Goal: Task Accomplishment & Management: Manage account settings

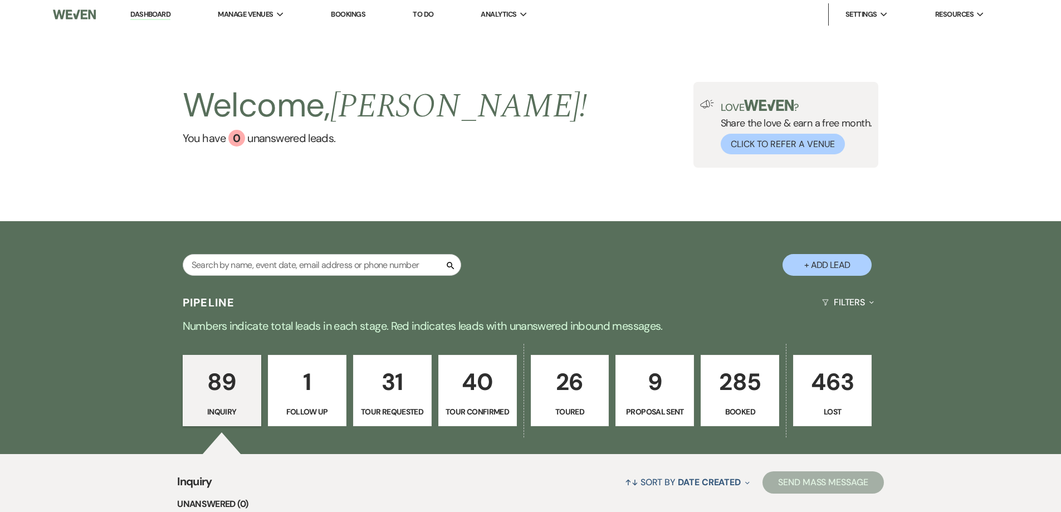
click at [349, 13] on link "Bookings" at bounding box center [348, 13] width 35 height 9
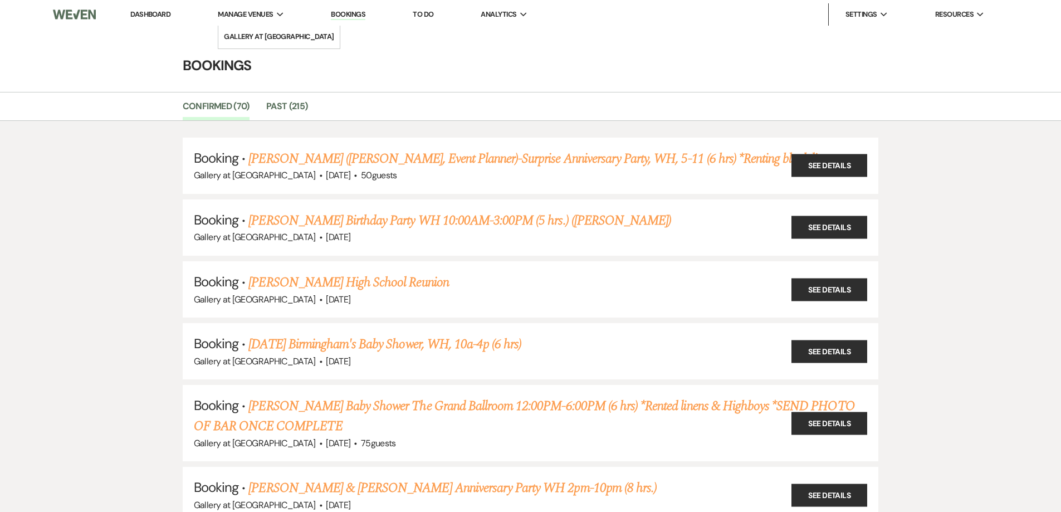
click at [257, 14] on span "Manage Venues" at bounding box center [245, 14] width 55 height 11
click at [271, 43] on link "Gallery at [GEOGRAPHIC_DATA]" at bounding box center [278, 37] width 121 height 22
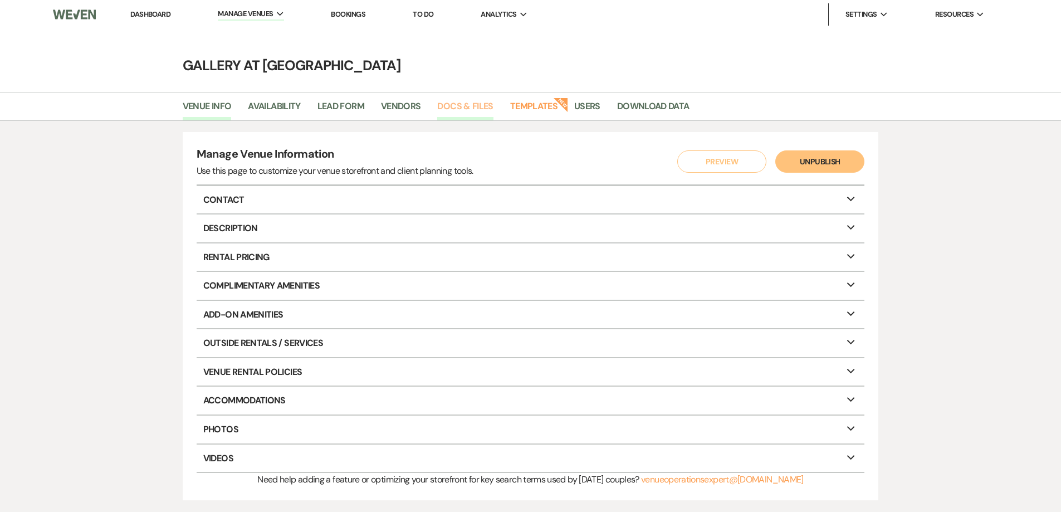
click at [475, 105] on link "Docs & Files" at bounding box center [465, 109] width 56 height 21
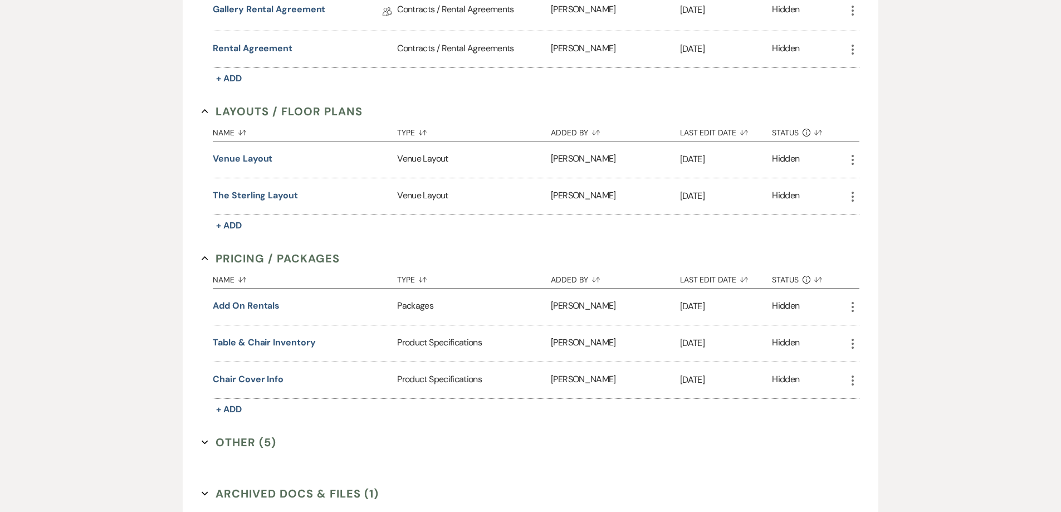
scroll to position [613, 0]
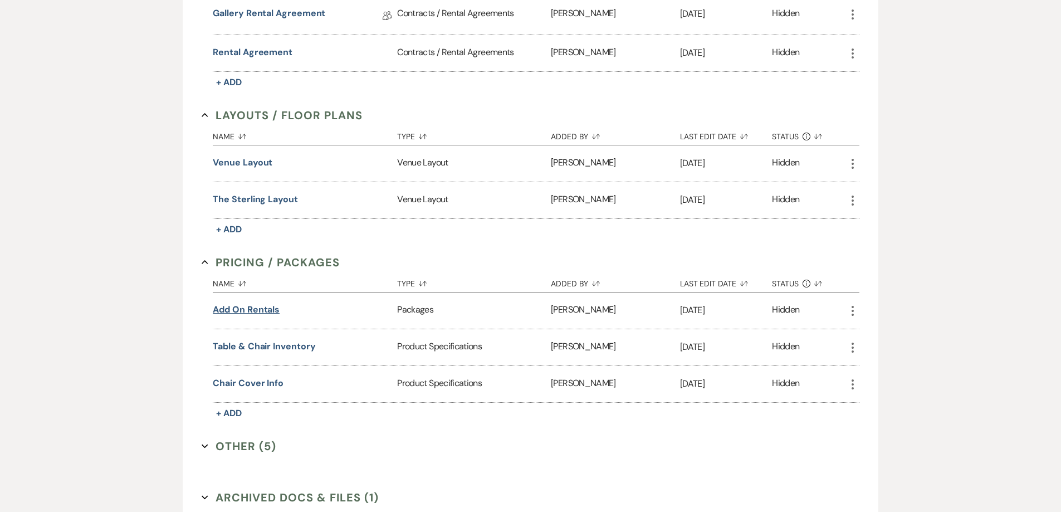
click at [267, 306] on button "Add on rentals" at bounding box center [246, 309] width 67 height 13
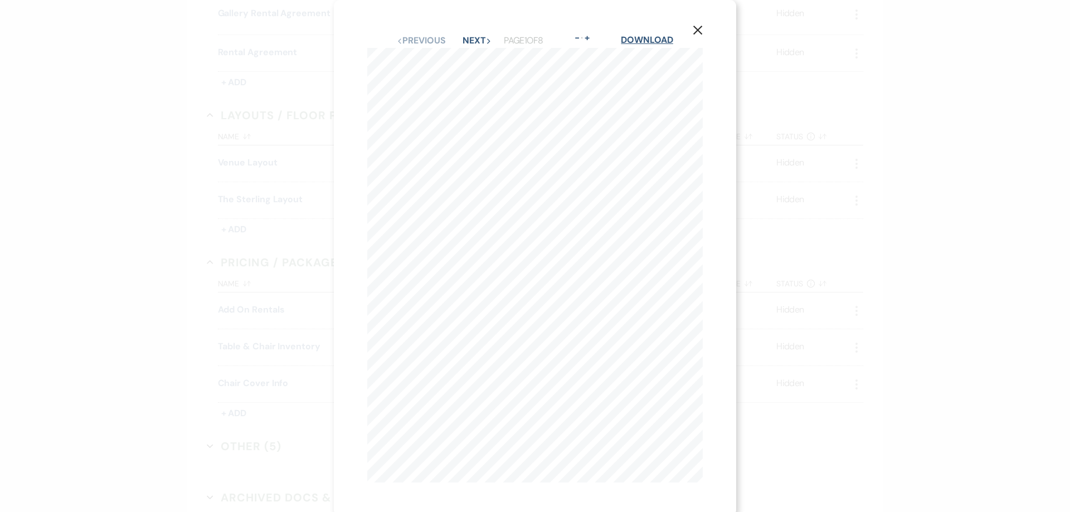
click at [642, 43] on link "Download" at bounding box center [647, 40] width 52 height 12
click at [924, 72] on div "X Previous Previous Next Next Page 1 of 8 - Zoom + Download ADD - ON ITEMS AVAI…" at bounding box center [535, 256] width 1070 height 512
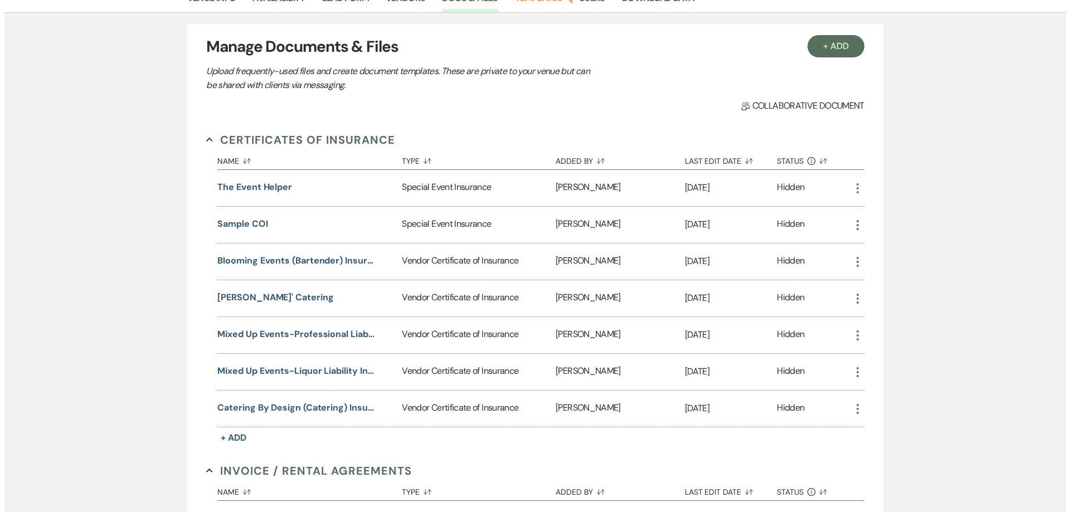
scroll to position [0, 0]
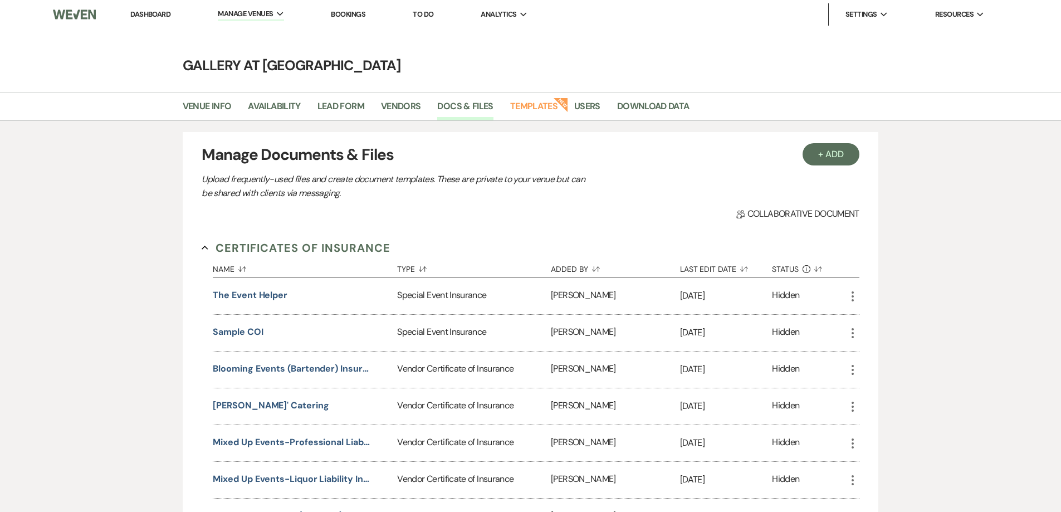
click at [160, 16] on link "Dashboard" at bounding box center [150, 13] width 40 height 9
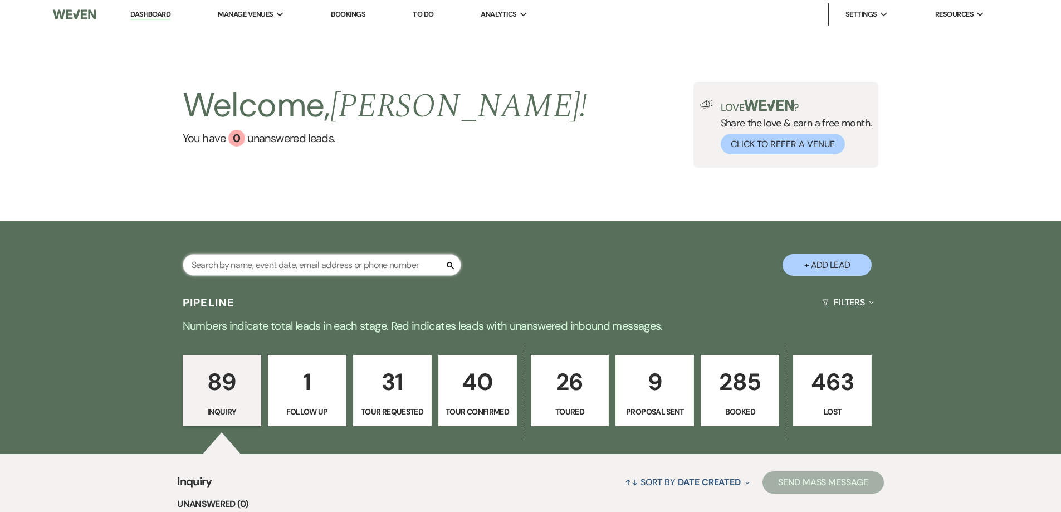
click at [300, 267] on input "text" at bounding box center [322, 265] width 279 height 22
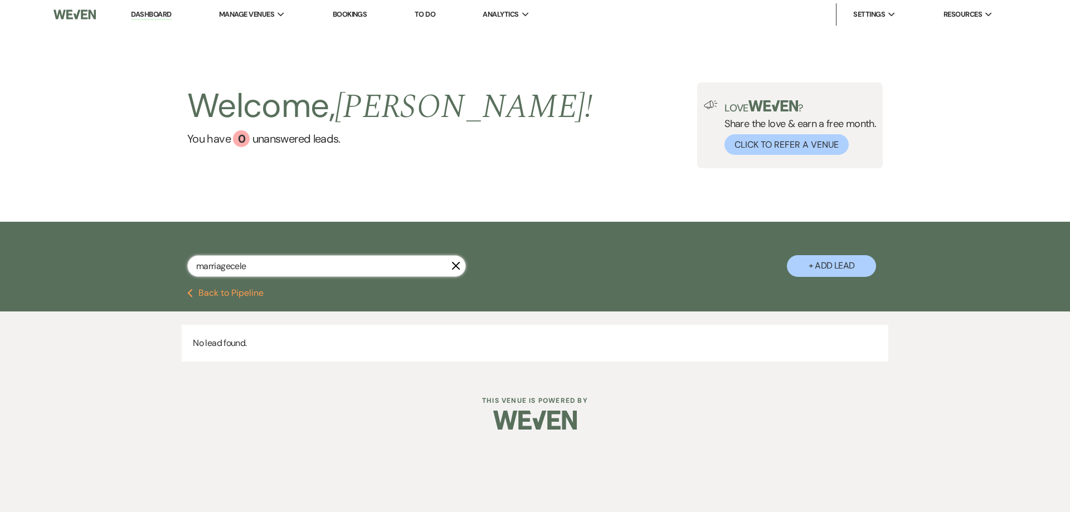
click at [231, 265] on input "marriagecele" at bounding box center [326, 266] width 279 height 22
click at [261, 271] on input "marriage cele" at bounding box center [326, 266] width 279 height 22
type input "marriage cele"
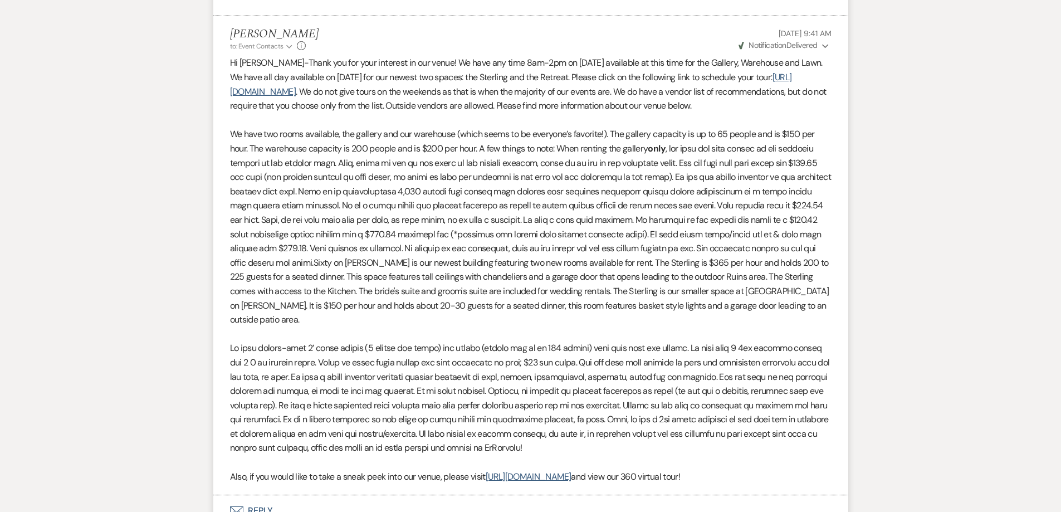
scroll to position [682, 0]
